Goal: Information Seeking & Learning: Learn about a topic

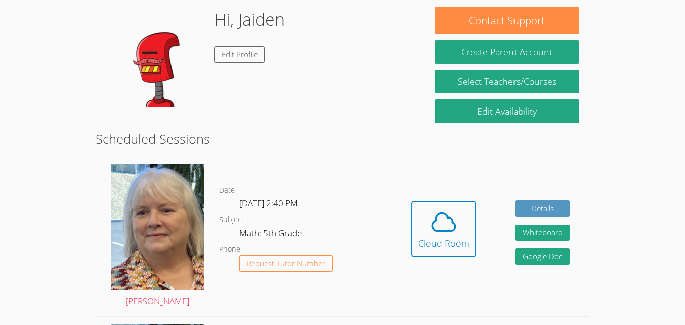
scroll to position [91, 0]
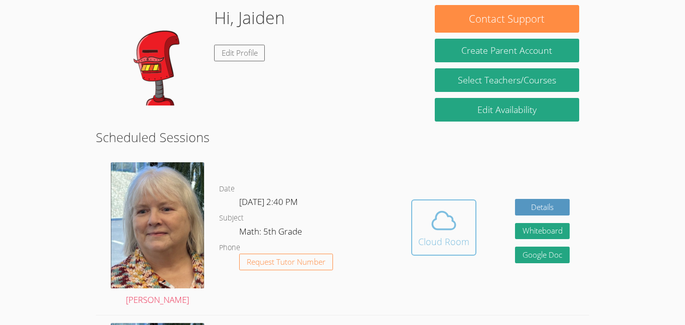
click at [465, 218] on span at bounding box center [443, 220] width 51 height 28
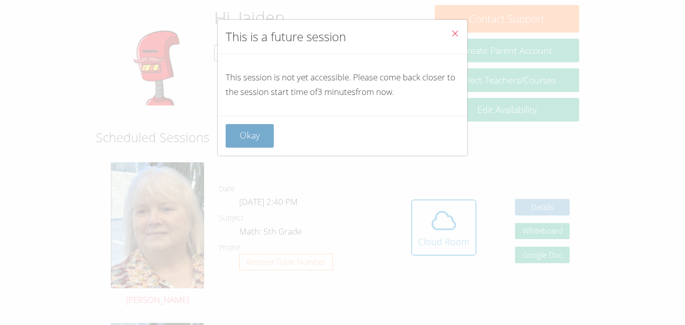
click at [234, 142] on button "Okay" at bounding box center [250, 136] width 48 height 24
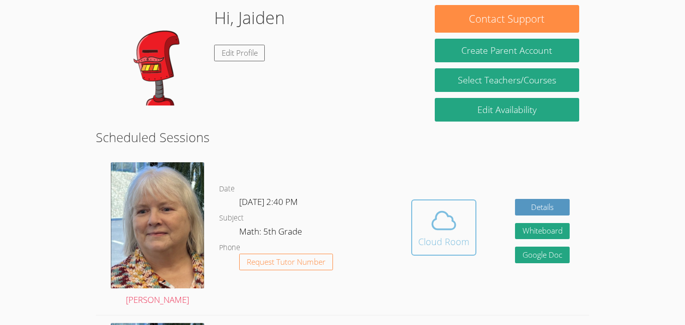
click at [449, 240] on div "Cloud Room" at bounding box center [443, 241] width 51 height 14
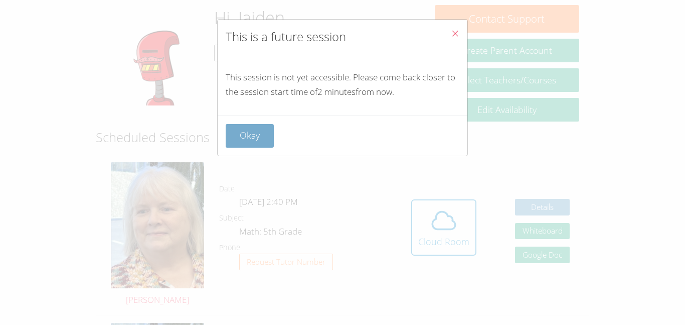
click at [247, 136] on button "Okay" at bounding box center [250, 136] width 48 height 24
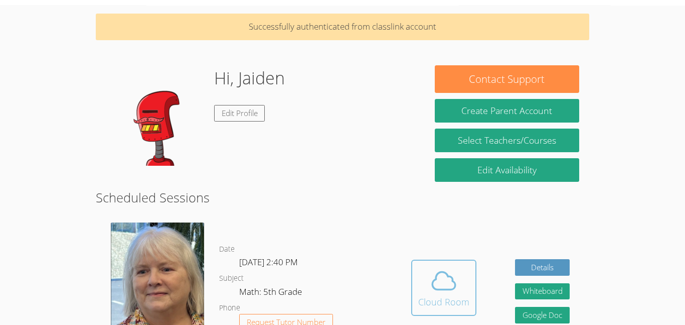
scroll to position [33, 0]
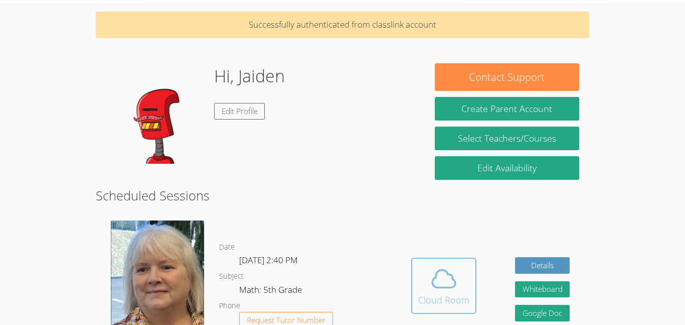
click at [431, 269] on icon at bounding box center [444, 278] width 28 height 28
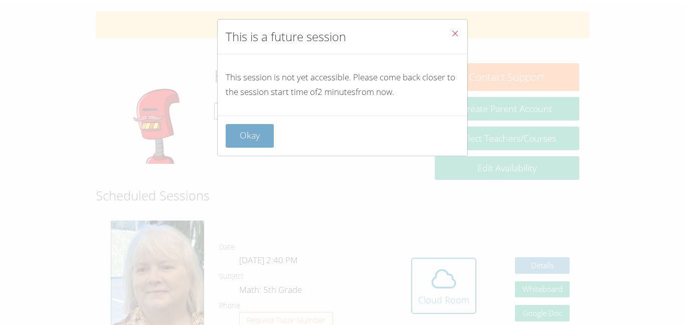
click at [271, 135] on button "Okay" at bounding box center [250, 136] width 48 height 24
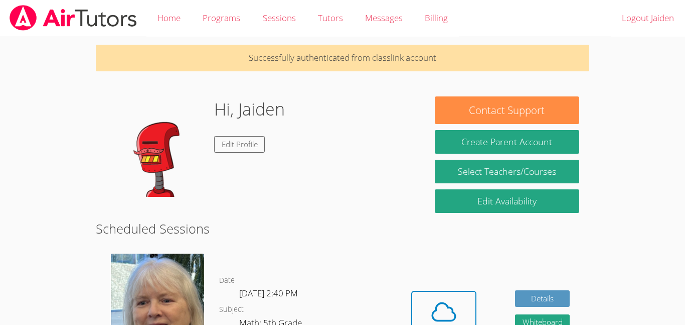
scroll to position [13, 0]
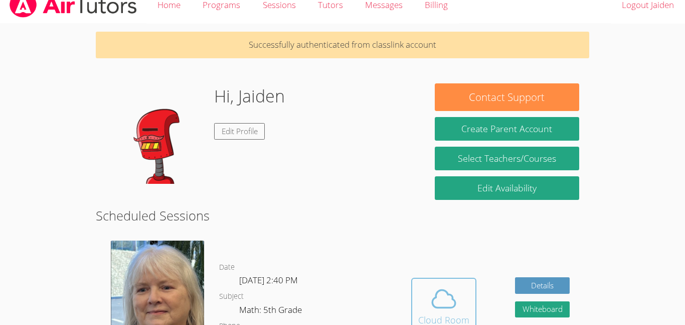
click at [465, 284] on span at bounding box center [443, 298] width 51 height 28
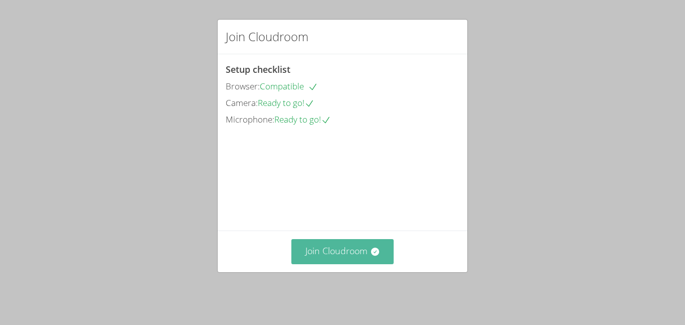
click at [372, 256] on icon at bounding box center [375, 251] width 10 height 10
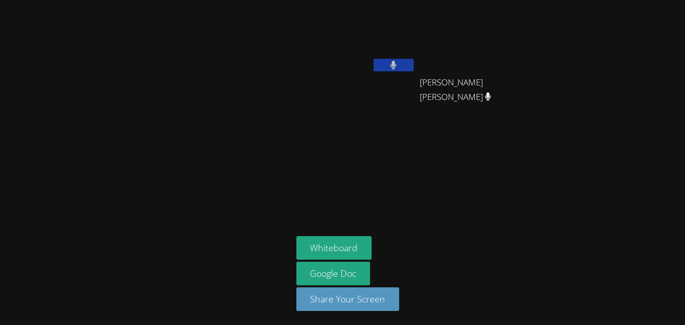
click at [391, 64] on icon at bounding box center [394, 65] width 6 height 9
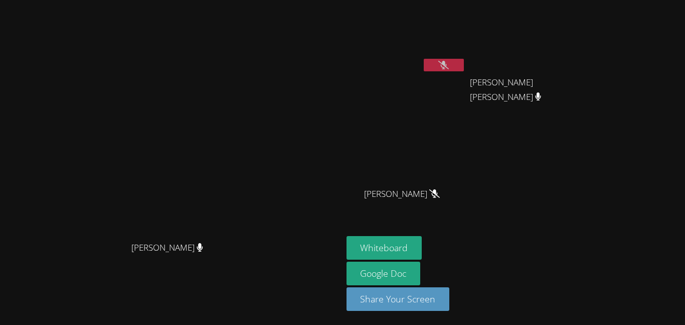
click at [459, 68] on button at bounding box center [444, 65] width 40 height 13
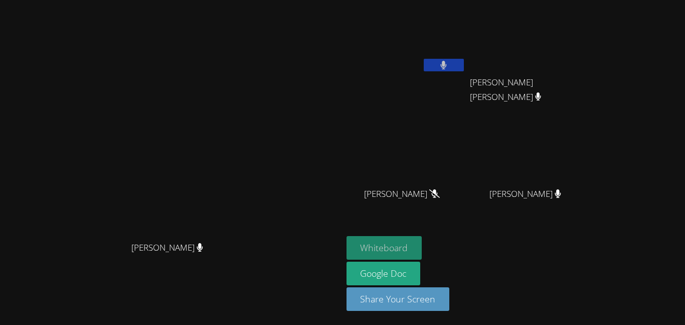
click at [422, 242] on button "Whiteboard" at bounding box center [385, 248] width 76 height 24
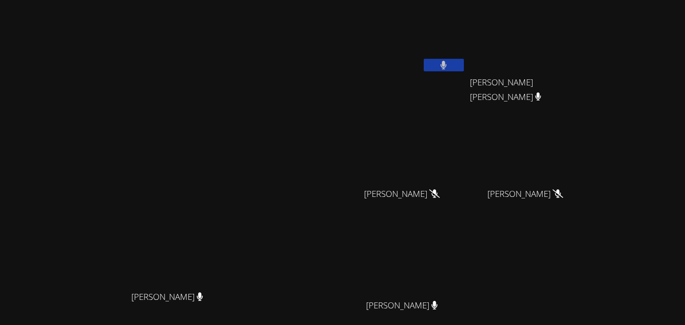
click at [447, 61] on icon at bounding box center [443, 65] width 7 height 9
click at [464, 72] on div at bounding box center [444, 66] width 40 height 15
click at [464, 62] on button at bounding box center [444, 65] width 40 height 13
click at [464, 60] on button at bounding box center [444, 65] width 40 height 13
click at [464, 59] on button at bounding box center [444, 65] width 40 height 13
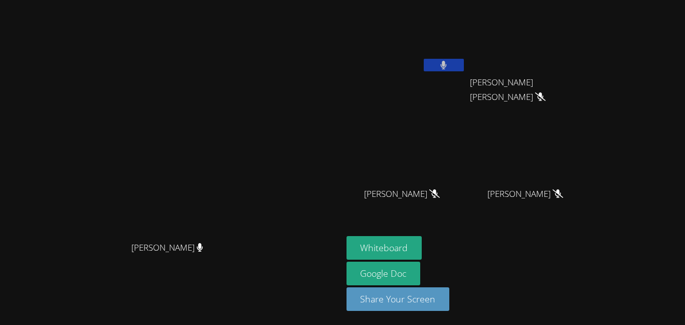
click at [464, 63] on button at bounding box center [444, 65] width 40 height 13
click at [464, 61] on button at bounding box center [444, 65] width 40 height 13
click at [464, 59] on button at bounding box center [444, 65] width 40 height 13
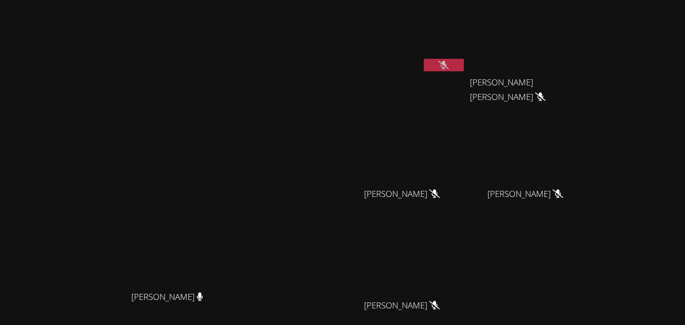
click at [449, 61] on icon at bounding box center [443, 65] width 11 height 9
click at [464, 64] on button at bounding box center [444, 65] width 40 height 13
click at [464, 70] on button at bounding box center [444, 65] width 40 height 13
click at [464, 64] on button at bounding box center [444, 65] width 40 height 13
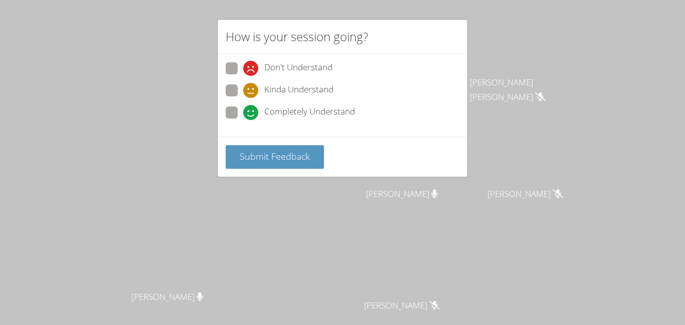
click at [292, 110] on span "Completely Understand" at bounding box center [309, 112] width 91 height 15
click at [252, 110] on input "Completely Understand" at bounding box center [247, 110] width 9 height 9
radio input "true"
click at [294, 144] on div "Submit Feedback" at bounding box center [343, 156] width 250 height 40
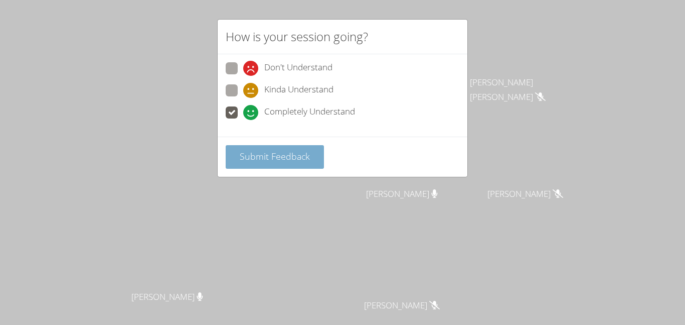
click at [292, 152] on span "Submit Feedback" at bounding box center [275, 156] width 70 height 12
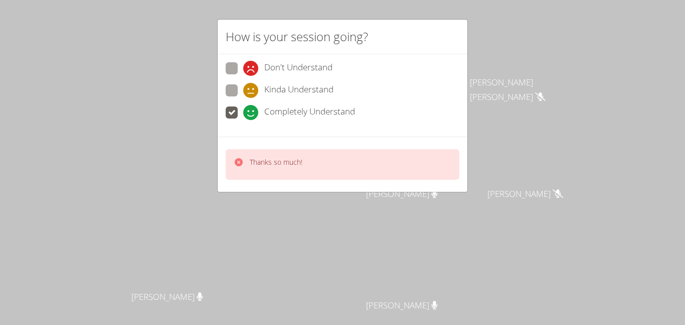
click at [309, 164] on div "Thanks so much!" at bounding box center [343, 164] width 234 height 31
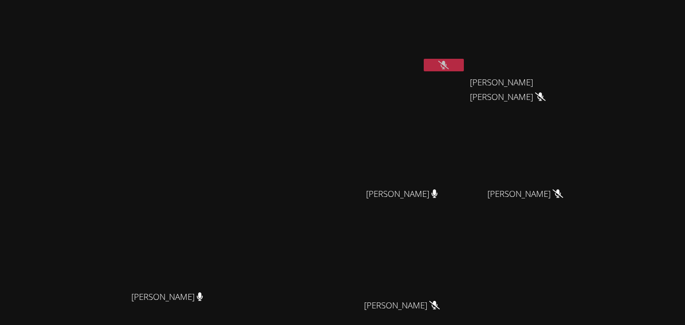
click at [466, 50] on video at bounding box center [406, 37] width 119 height 67
click at [449, 63] on icon at bounding box center [443, 65] width 11 height 9
